Goal: Navigation & Orientation: Understand site structure

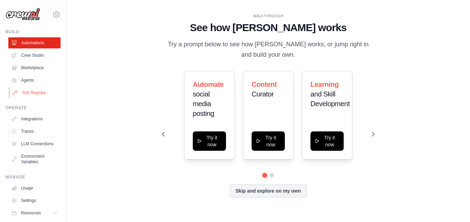
click at [31, 92] on link "Tool Registry" at bounding box center [35, 92] width 52 height 11
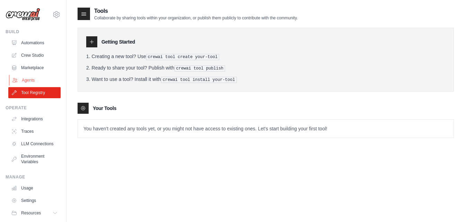
click at [25, 78] on link "Agents" at bounding box center [35, 80] width 52 height 11
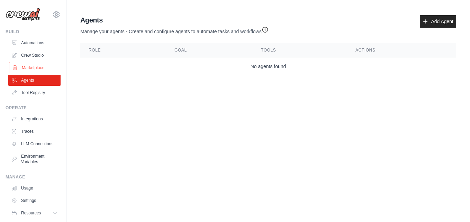
click at [26, 65] on link "Marketplace" at bounding box center [35, 67] width 52 height 11
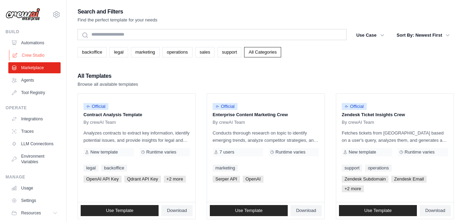
click at [28, 53] on link "Crew Studio" at bounding box center [35, 55] width 52 height 11
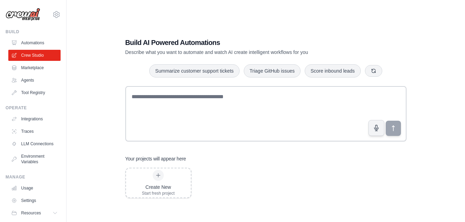
click at [30, 39] on link "Automations" at bounding box center [34, 42] width 52 height 11
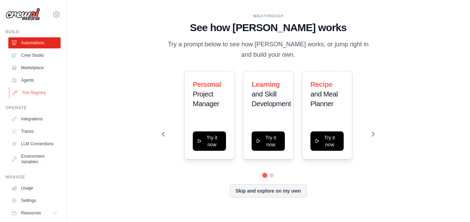
click at [35, 93] on link "Tool Registry" at bounding box center [35, 92] width 52 height 11
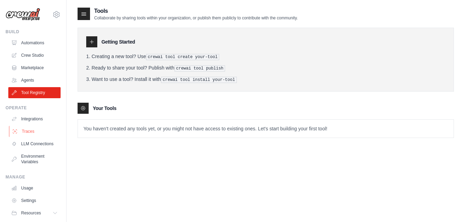
scroll to position [26, 0]
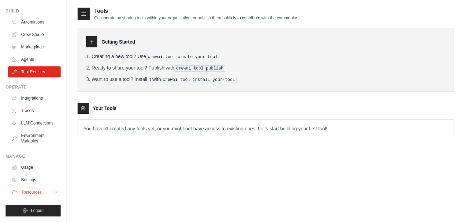
click at [43, 193] on button "Resources" at bounding box center [35, 192] width 52 height 11
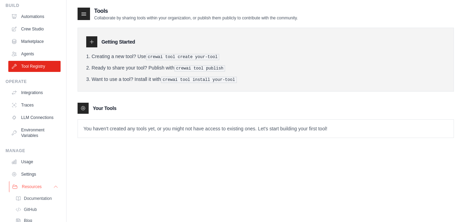
scroll to position [71, 0]
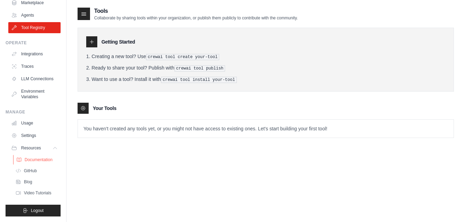
click at [40, 158] on span "Documentation" at bounding box center [39, 160] width 28 height 6
